Goal: Information Seeking & Learning: Check status

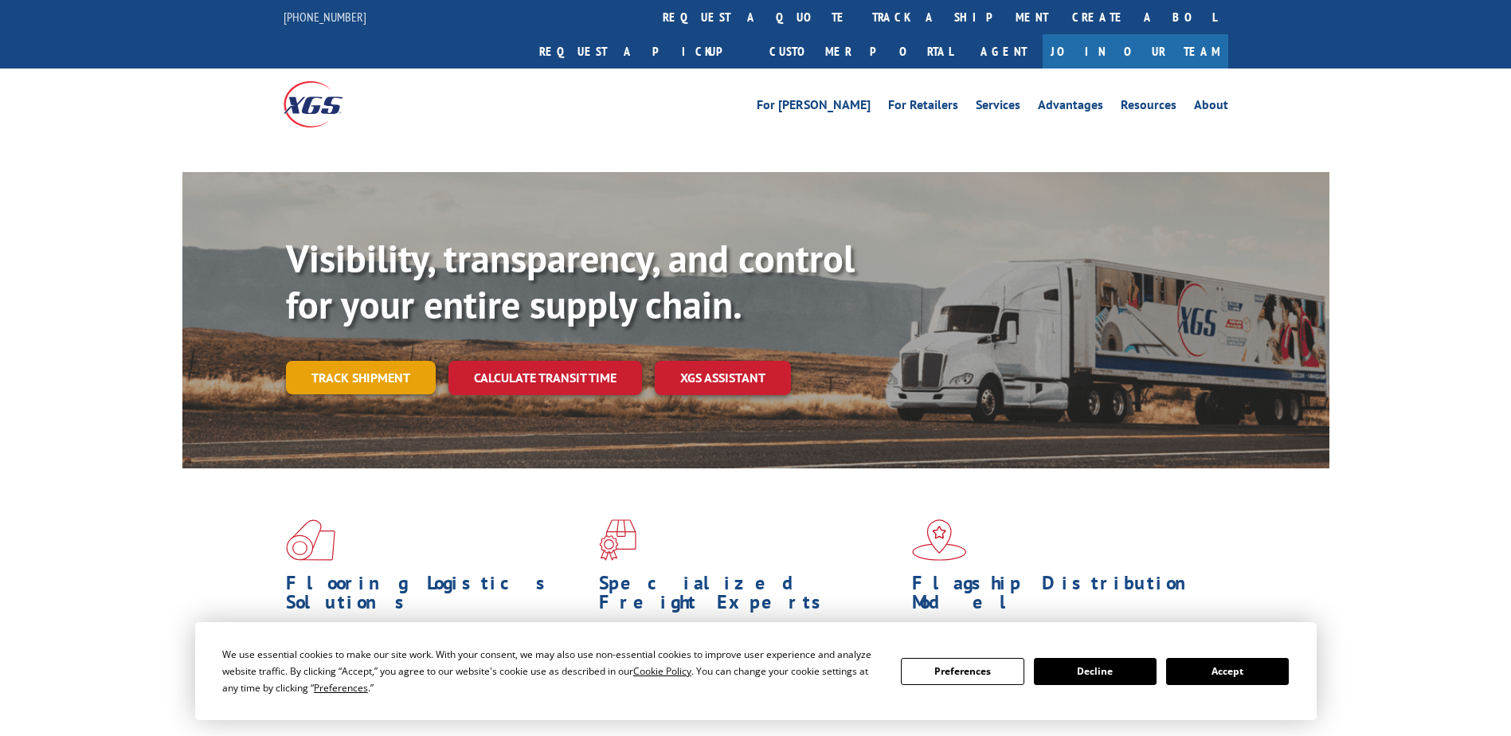
click at [349, 361] on link "Track shipment" at bounding box center [361, 377] width 150 height 33
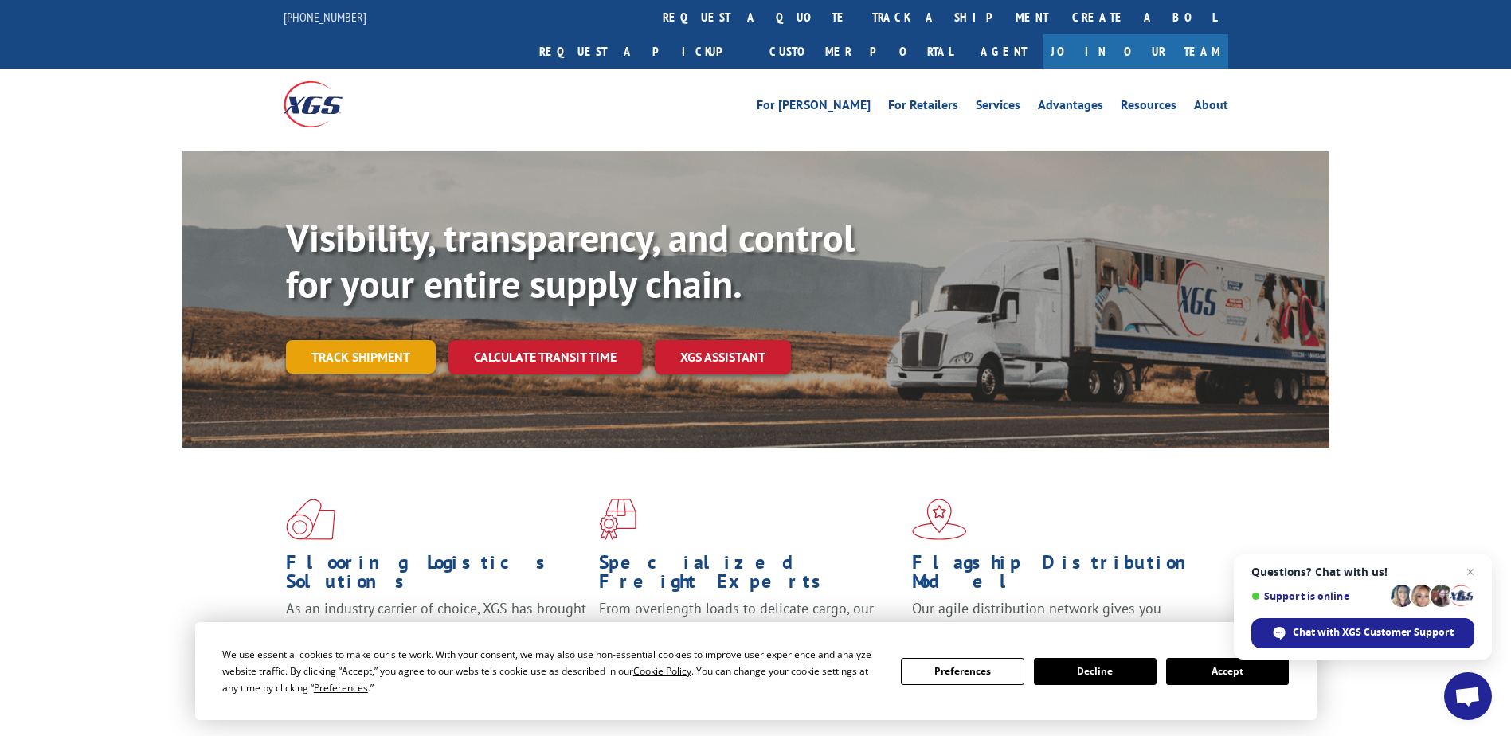
click at [366, 340] on link "Track shipment" at bounding box center [361, 356] width 150 height 33
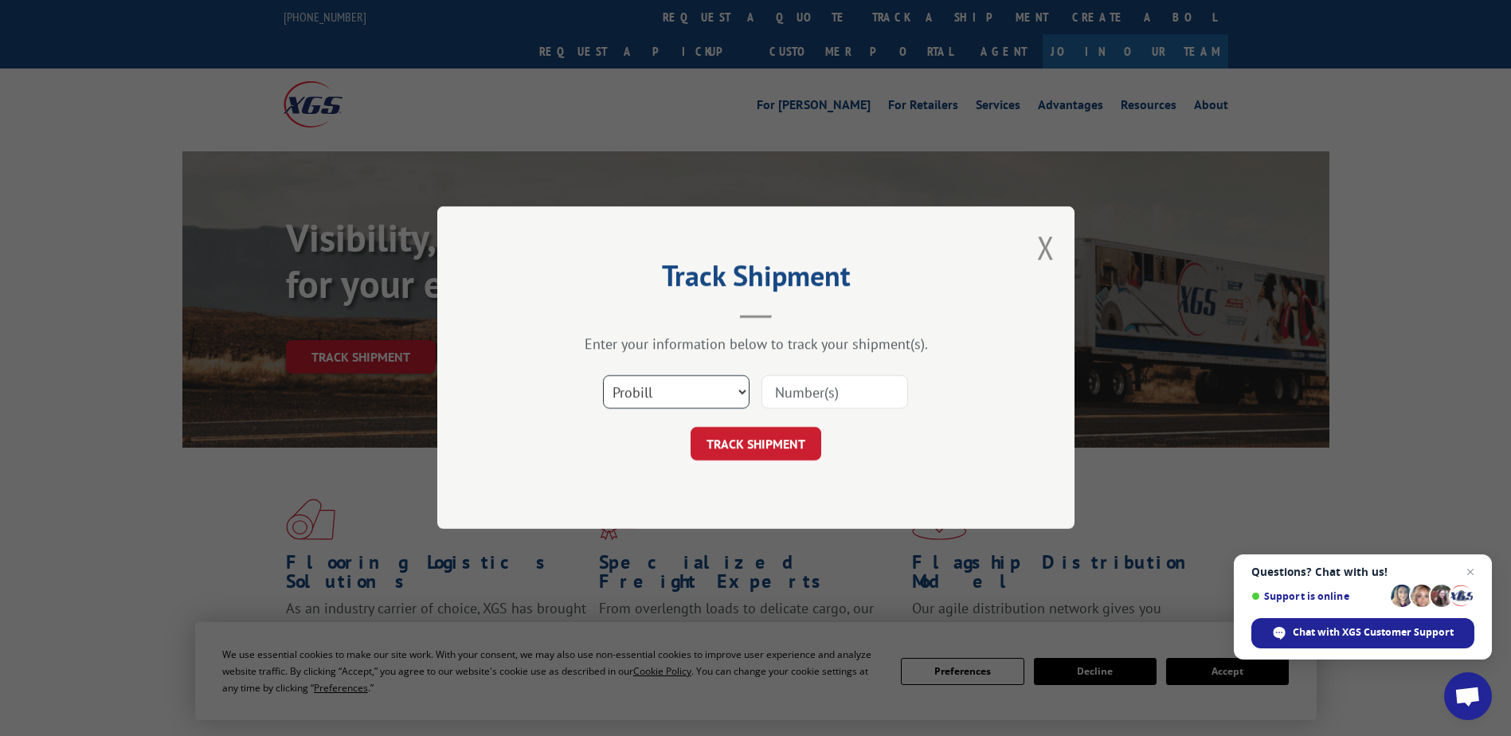
click at [742, 390] on select "Select category... Probill BOL PO" at bounding box center [676, 392] width 147 height 33
select select "bol"
click at [603, 376] on select "Select category... Probill BOL PO" at bounding box center [676, 392] width 147 height 33
click at [813, 394] on input at bounding box center [835, 392] width 147 height 33
type input "2876776"
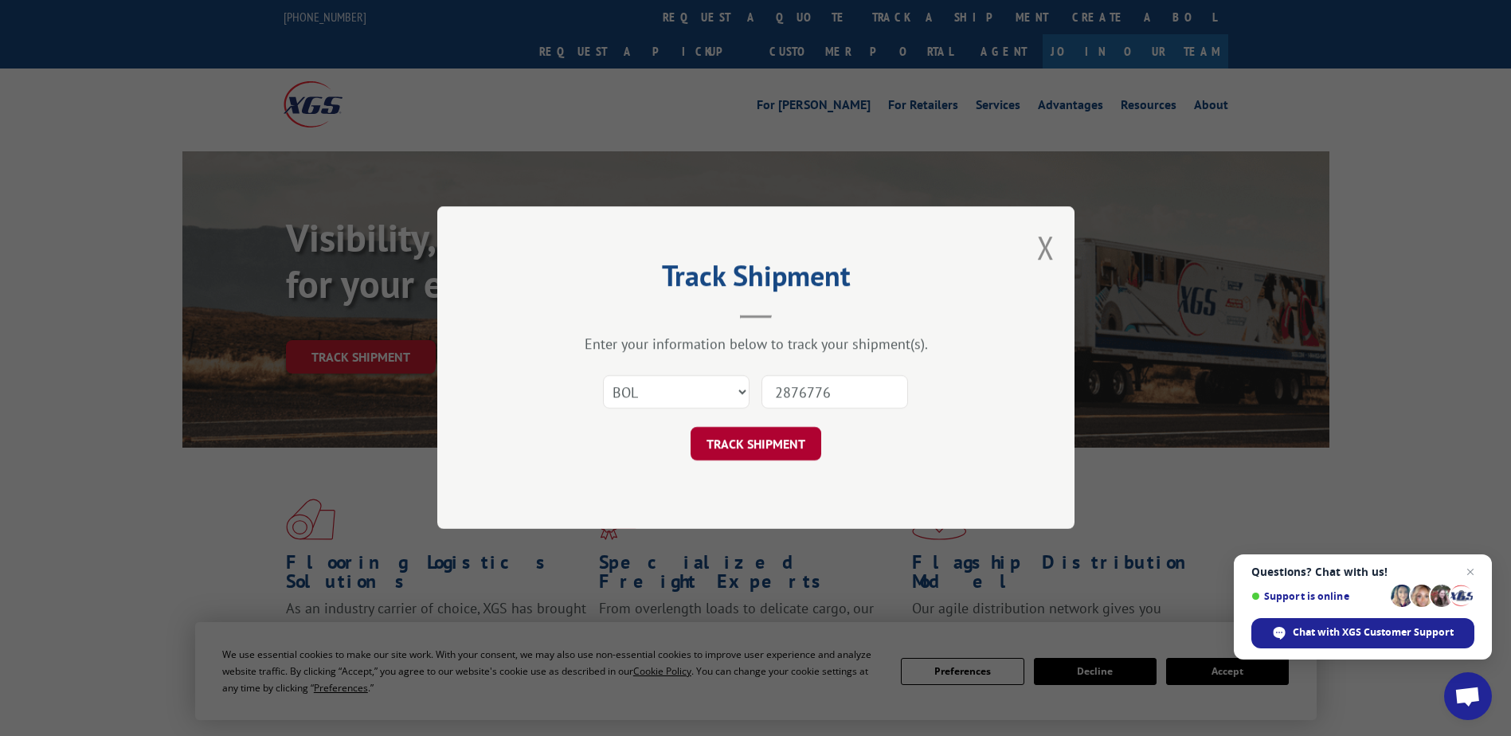
click at [759, 437] on button "TRACK SHIPMENT" at bounding box center [756, 444] width 131 height 33
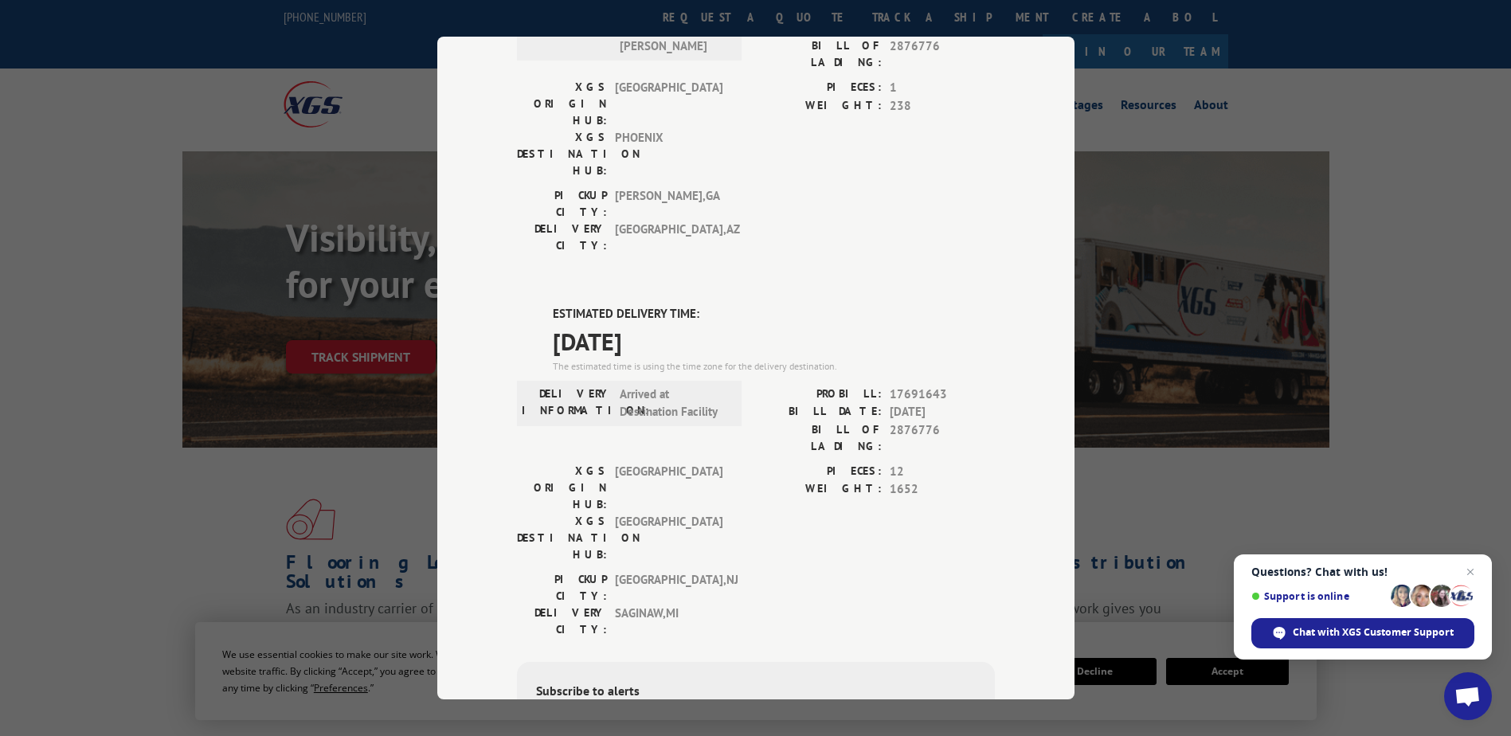
scroll to position [239, 0]
